Goal: Task Accomplishment & Management: Complete application form

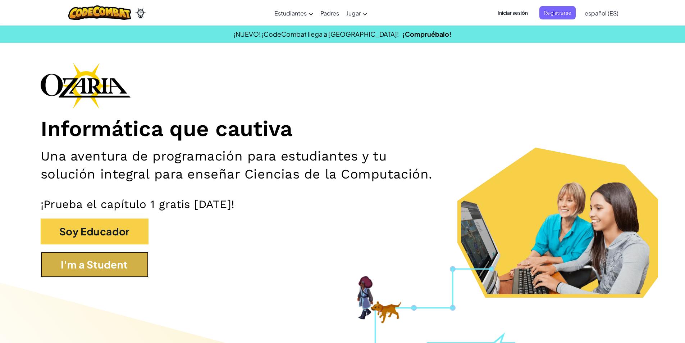
click at [99, 268] on button "I'm a Student" at bounding box center [95, 265] width 108 height 26
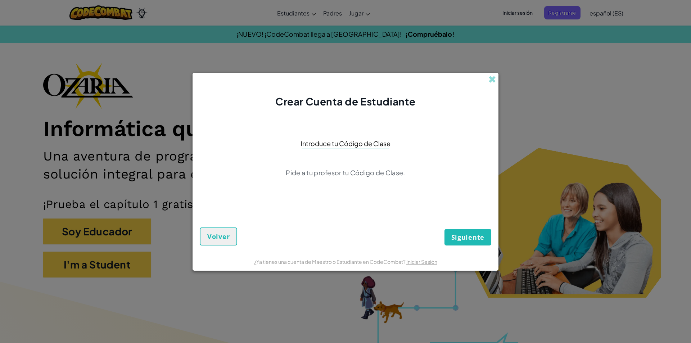
paste input "ColdHorseGreen"
type input "ColdHorseGreen"
click at [467, 241] on span "Siguiente" at bounding box center [467, 237] width 33 height 9
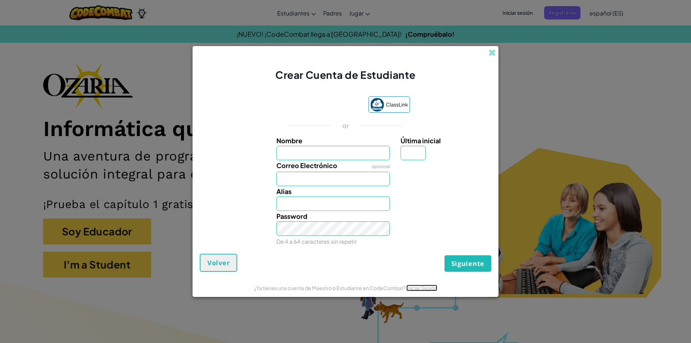
click at [425, 287] on link "Iniciar Sesión" at bounding box center [421, 288] width 31 height 6
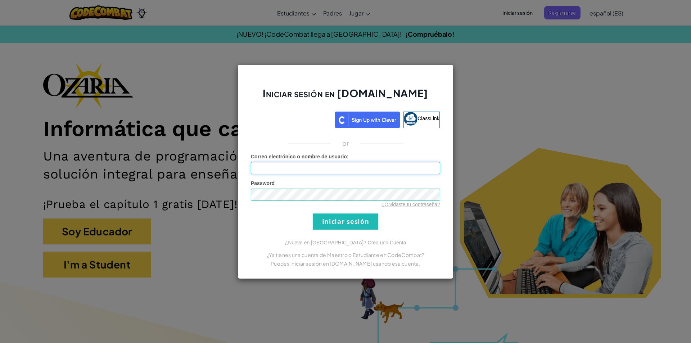
click at [334, 168] on input "Correo electrónico o nombre de usuario :" at bounding box center [345, 168] width 189 height 12
type input "[EMAIL_ADDRESS][DOMAIN_NAME]"
